Goal: Task Accomplishment & Management: Manage account settings

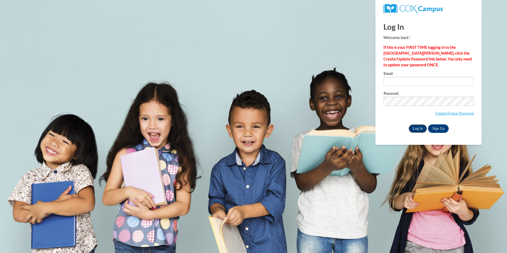
click at [415, 127] on input "Log In" at bounding box center [417, 128] width 19 height 8
click at [401, 83] on input "s" at bounding box center [428, 81] width 90 height 9
type input "shushen@pottsville.k12.pa.us"
click at [413, 126] on input "Log In" at bounding box center [417, 128] width 19 height 8
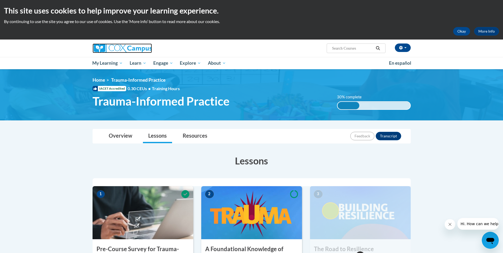
click at [110, 45] on img at bounding box center [122, 48] width 59 height 10
